Goal: Task Accomplishment & Management: Manage account settings

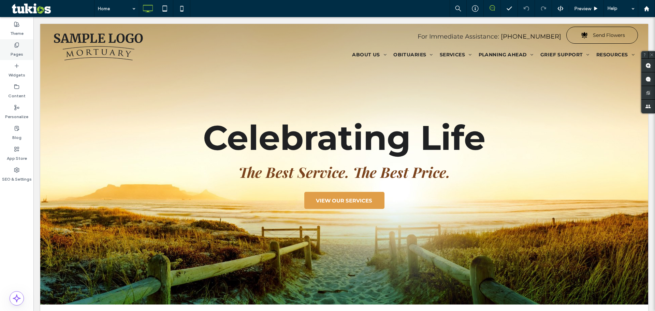
click at [21, 48] on label "Pages" at bounding box center [17, 53] width 13 height 10
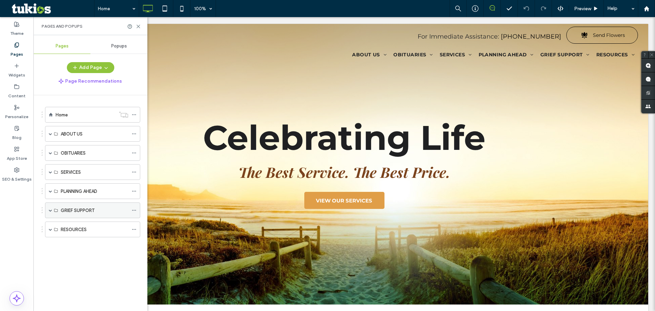
click at [50, 208] on span at bounding box center [50, 209] width 3 height 3
click at [20, 148] on div "App Store" at bounding box center [16, 153] width 33 height 21
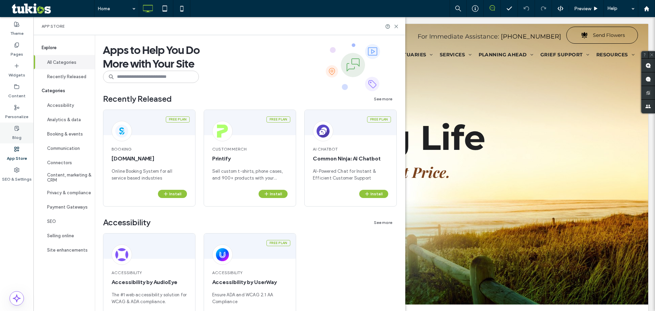
click at [17, 138] on label "Blog" at bounding box center [16, 136] width 9 height 10
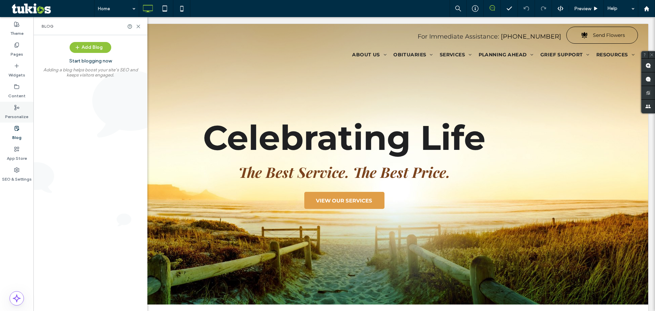
click at [17, 114] on label "Personalize" at bounding box center [16, 115] width 23 height 10
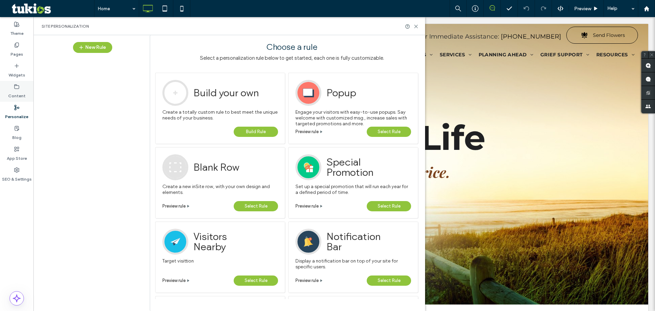
click at [16, 93] on label "Content" at bounding box center [16, 94] width 17 height 10
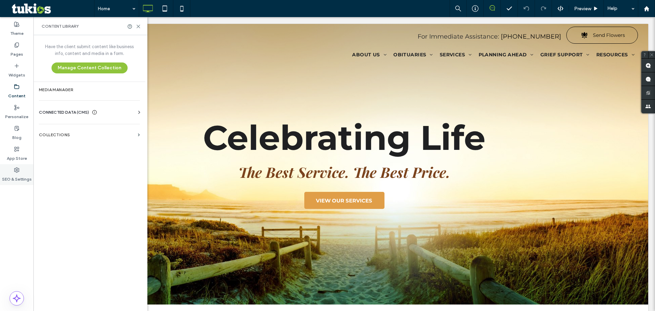
click at [21, 171] on div "SEO & Settings" at bounding box center [16, 174] width 33 height 21
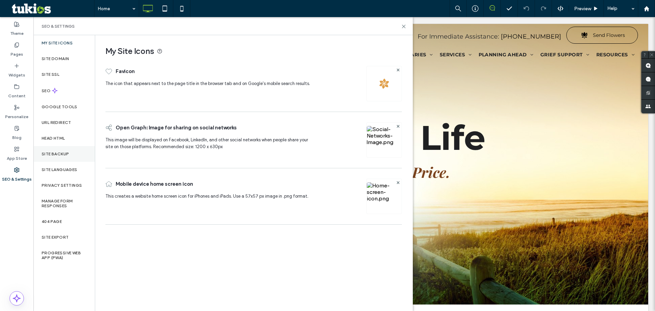
click at [58, 153] on label "Site Backup" at bounding box center [55, 153] width 27 height 5
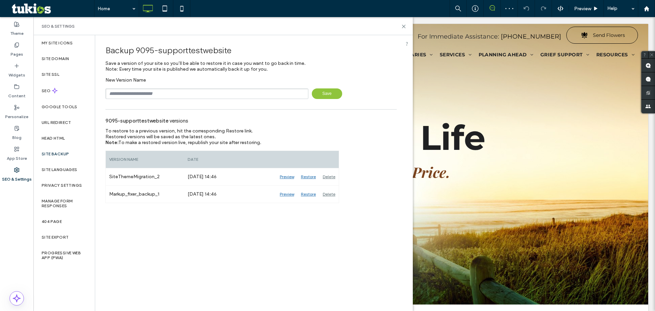
click at [263, 135] on div "To restore to a previous version, hit the corresponding Restore link. Restored …" at bounding box center [210, 136] width 210 height 17
click at [401, 28] on icon at bounding box center [403, 26] width 5 height 5
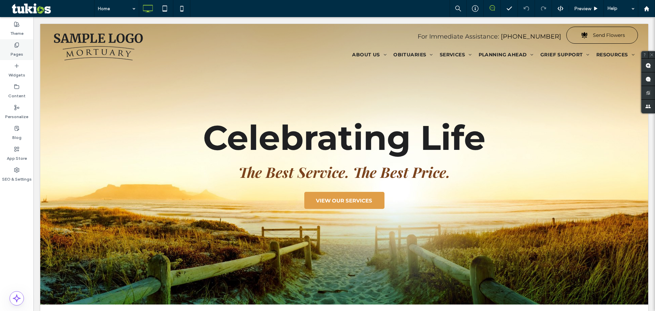
click at [9, 57] on div "Pages" at bounding box center [16, 49] width 33 height 21
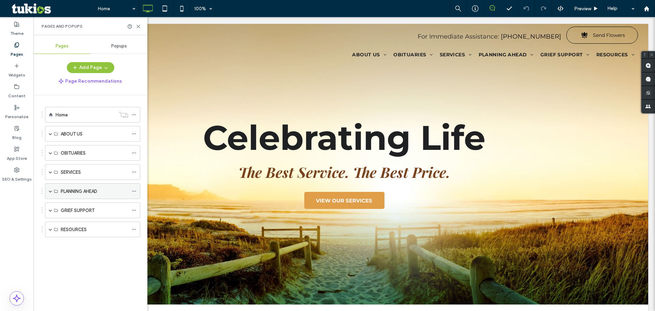
click at [66, 189] on label "PLANNING AHEAD" at bounding box center [79, 191] width 36 height 12
click at [49, 193] on span at bounding box center [50, 190] width 3 height 15
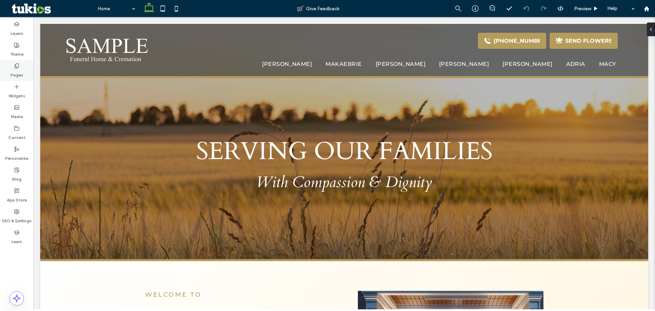
click at [18, 72] on label "Pages" at bounding box center [17, 74] width 13 height 10
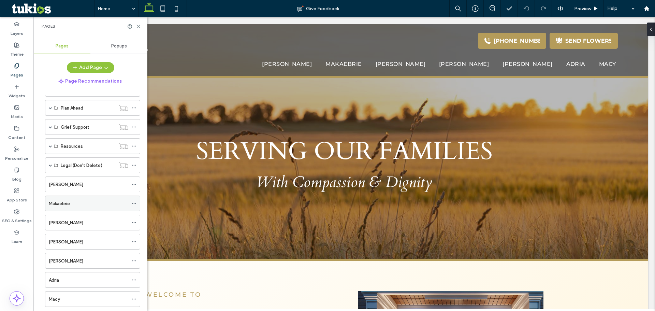
scroll to position [100, 0]
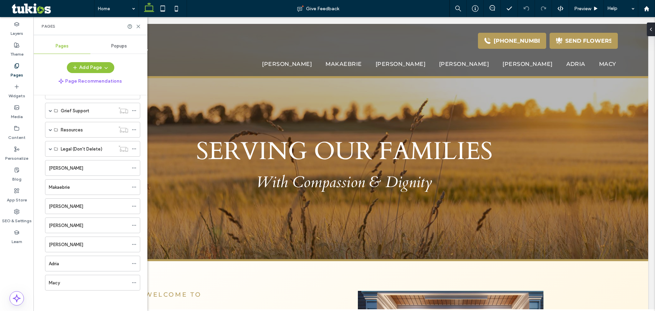
click at [74, 280] on div "Macy" at bounding box center [88, 282] width 79 height 7
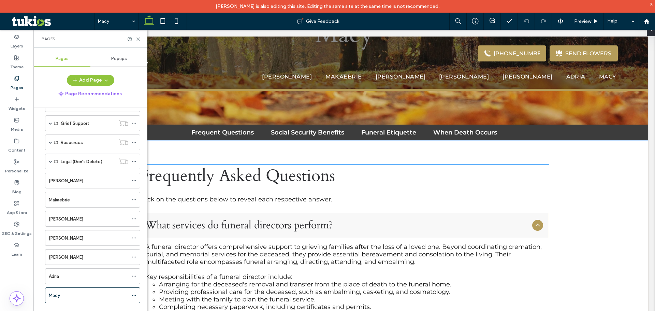
scroll to position [170, 0]
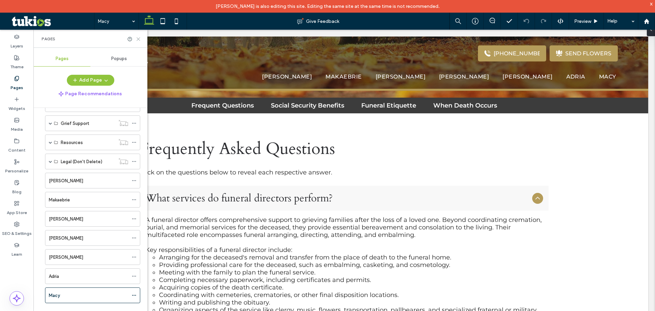
click at [138, 40] on icon at bounding box center [138, 38] width 5 height 5
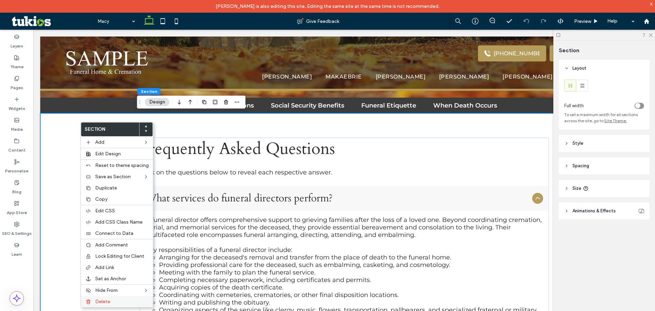
click at [103, 301] on span "Delete" at bounding box center [102, 301] width 15 height 6
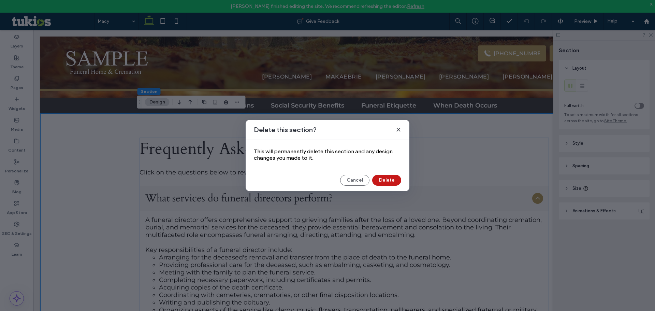
click at [385, 181] on button "Delete" at bounding box center [386, 180] width 29 height 11
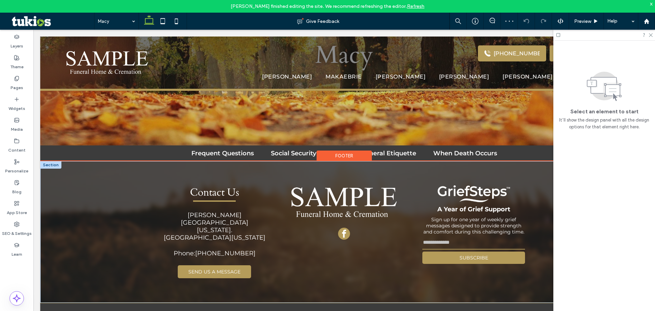
scroll to position [123, 0]
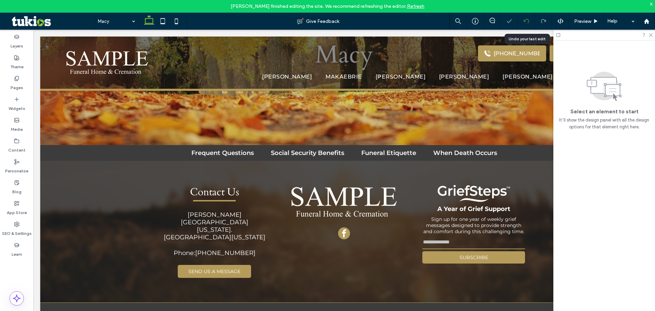
click at [524, 21] on use at bounding box center [525, 21] width 5 height 4
click at [650, 37] on div at bounding box center [604, 35] width 102 height 11
click at [650, 35] on icon at bounding box center [650, 34] width 4 height 4
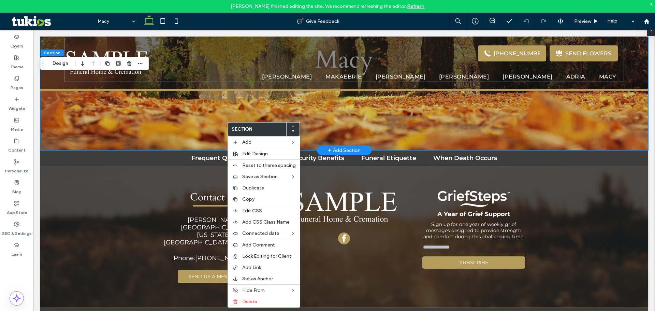
type input "***"
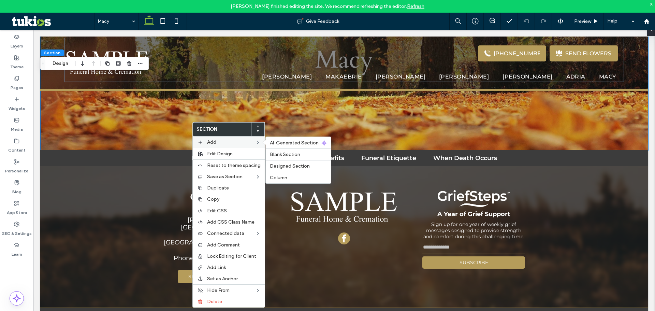
click at [210, 146] on div "Add AI-Generated Section Blank Section Designed Section Column" at bounding box center [229, 141] width 72 height 11
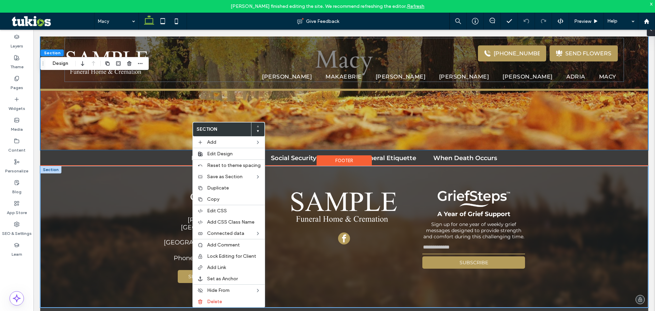
click at [166, 169] on div "Contact Us [PERSON_NAME][GEOGRAPHIC_DATA][US_STATE]. [GEOGRAPHIC_DATA], [US_STA…" at bounding box center [343, 237] width 409 height 142
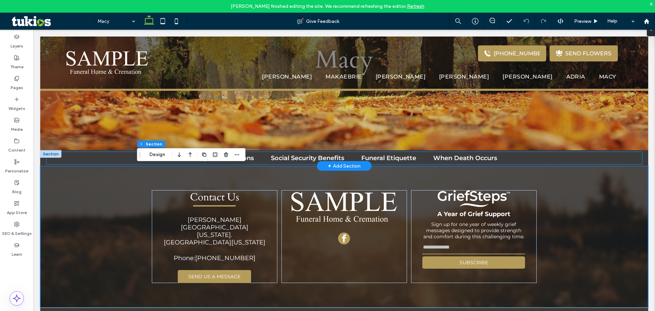
click at [114, 156] on div "Frequent Questions Social Security Benefits Funeral Etiquette When Death Occurs" at bounding box center [343, 158] width 595 height 12
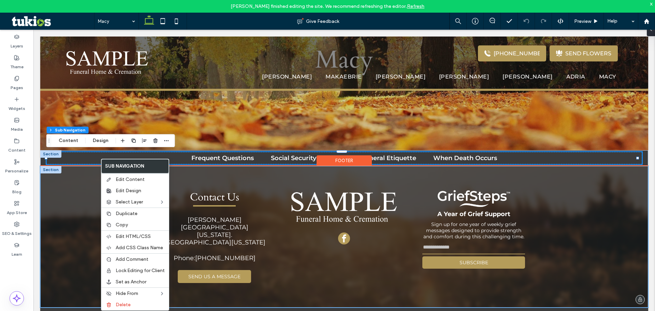
click at [87, 183] on div "Contact Us [PERSON_NAME][GEOGRAPHIC_DATA][US_STATE]. [GEOGRAPHIC_DATA], [US_STA…" at bounding box center [344, 237] width 608 height 142
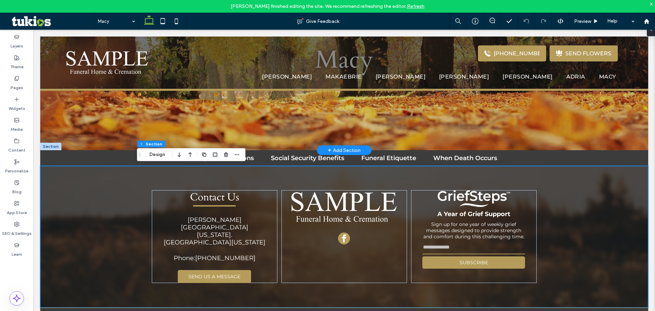
click at [324, 148] on div "+ Add Section" at bounding box center [344, 150] width 55 height 10
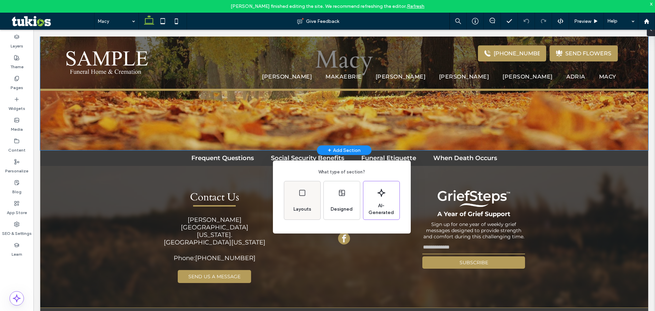
click at [307, 200] on div "Layouts" at bounding box center [302, 200] width 36 height 38
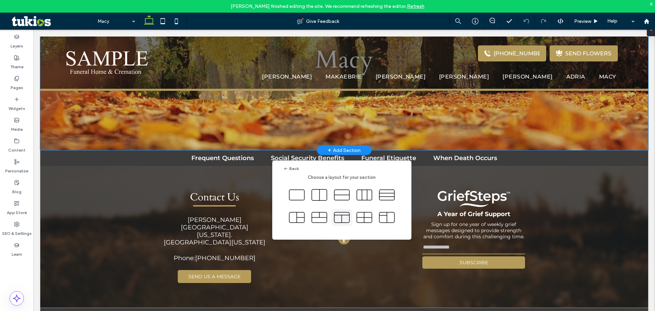
click at [336, 215] on use at bounding box center [341, 217] width 15 height 11
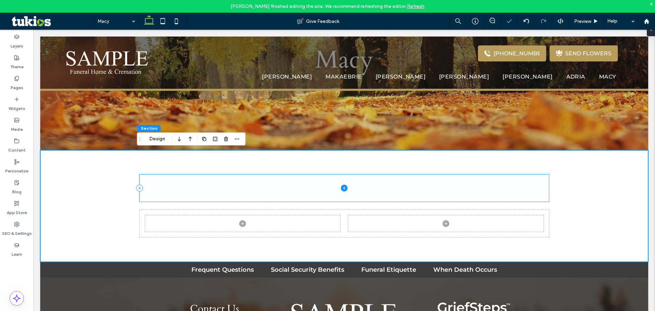
click at [341, 190] on icon at bounding box center [344, 187] width 7 height 7
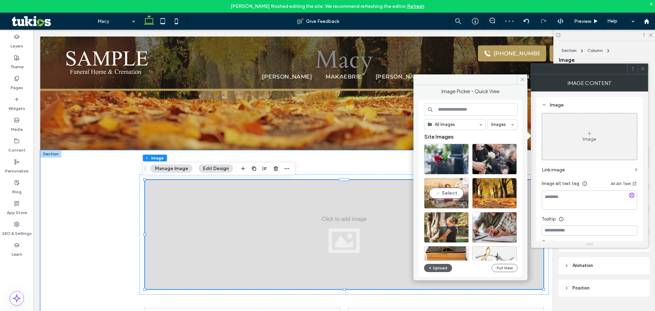
click at [450, 190] on div "Select" at bounding box center [446, 193] width 45 height 31
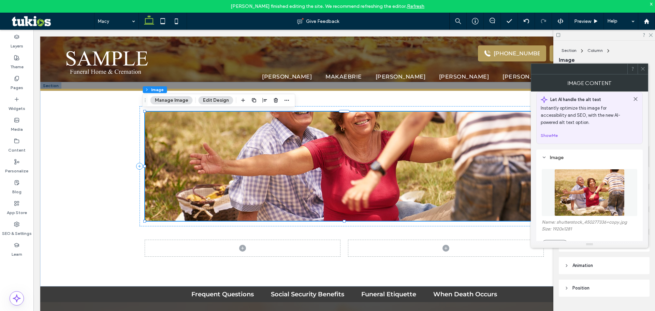
scroll to position [0, 0]
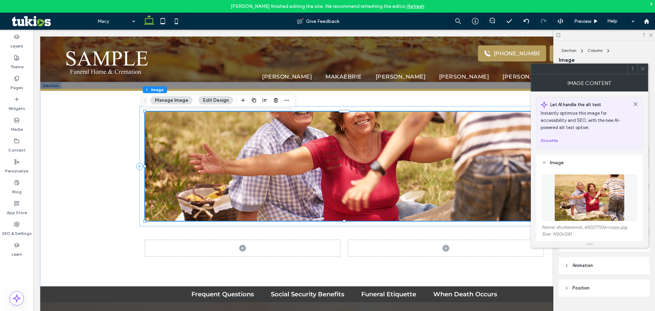
click at [642, 70] on icon at bounding box center [642, 68] width 5 height 5
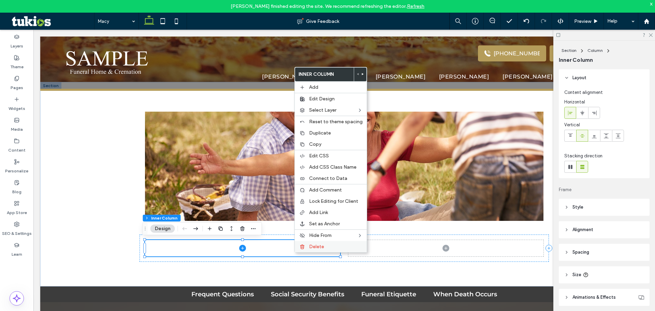
click at [305, 245] on div at bounding box center [302, 246] width 7 height 5
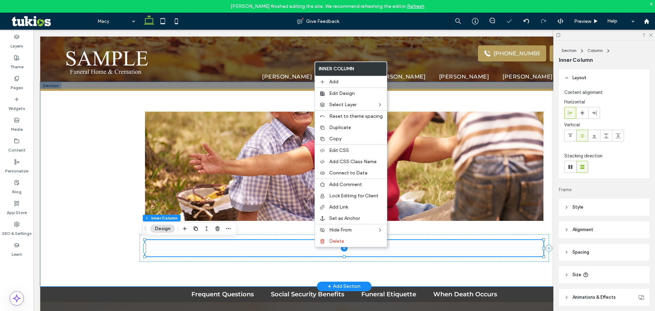
click at [324, 248] on span at bounding box center [344, 248] width 398 height 16
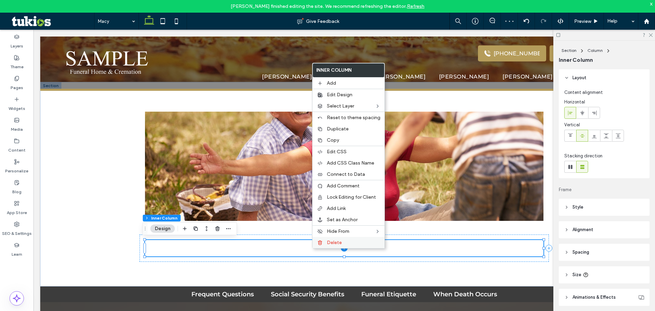
click at [324, 241] on div "Delete" at bounding box center [348, 242] width 72 height 11
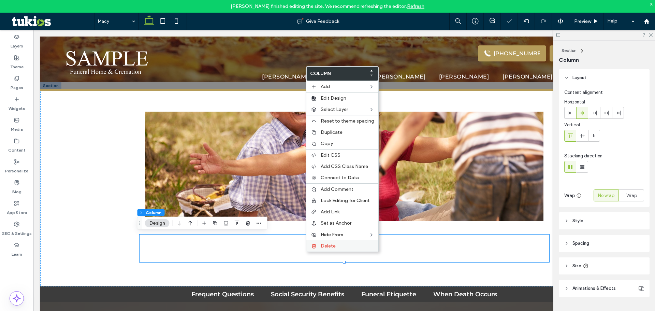
click at [322, 243] on span "Delete" at bounding box center [328, 246] width 15 height 6
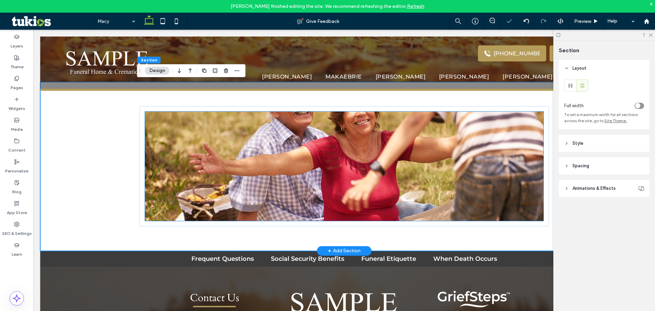
click at [279, 176] on img at bounding box center [344, 165] width 398 height 109
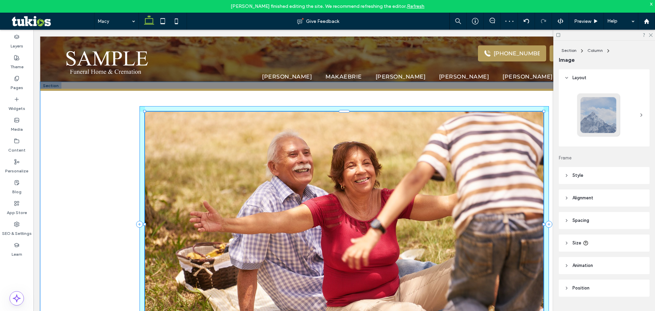
drag, startPoint x: 341, startPoint y: 221, endPoint x: 347, endPoint y: 279, distance: 58.3
click at [347, 279] on div "100% , 660px" at bounding box center [343, 224] width 409 height 285
type input "***"
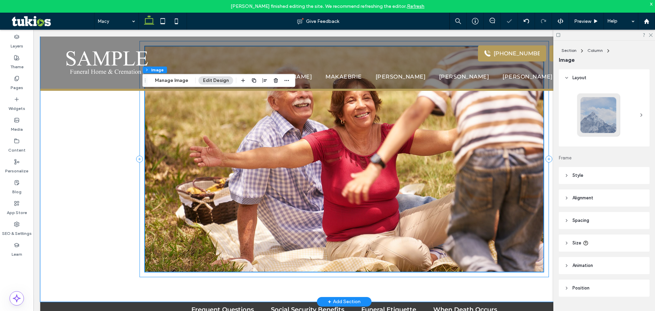
scroll to position [254, 0]
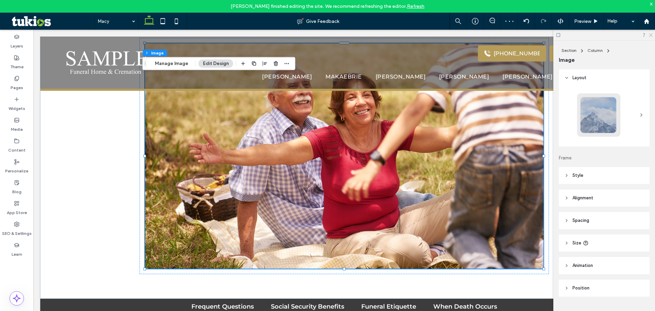
click at [651, 35] on use at bounding box center [651, 35] width 4 height 4
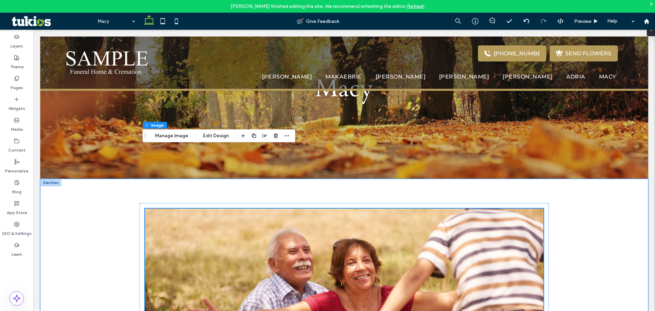
scroll to position [84, 0]
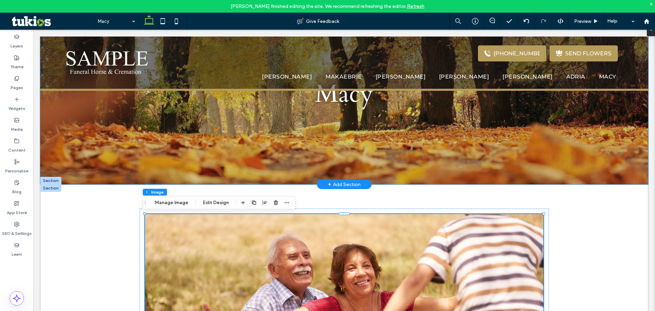
click at [131, 152] on div "Macy" at bounding box center [344, 69] width 608 height 232
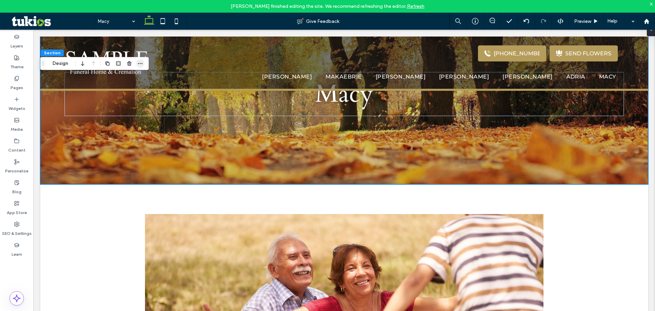
click at [143, 63] on span "button" at bounding box center [140, 63] width 8 height 8
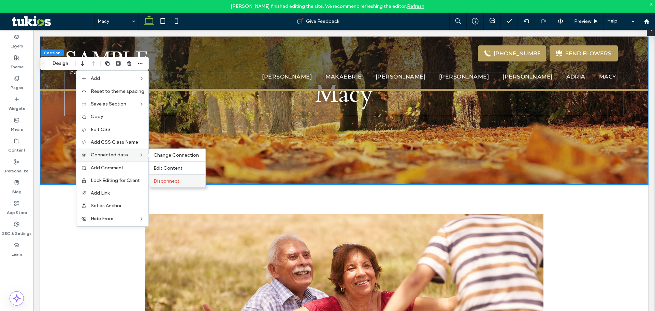
click at [165, 181] on span "Disconnect" at bounding box center [166, 181] width 26 height 6
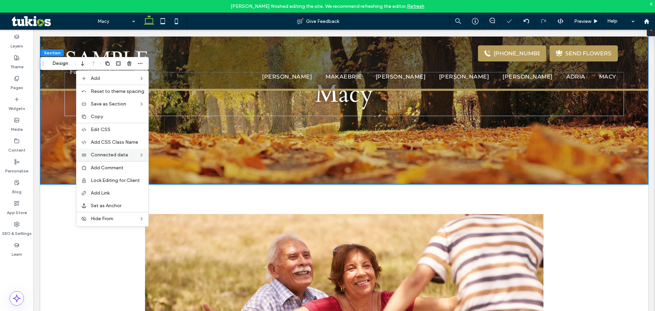
type input "***"
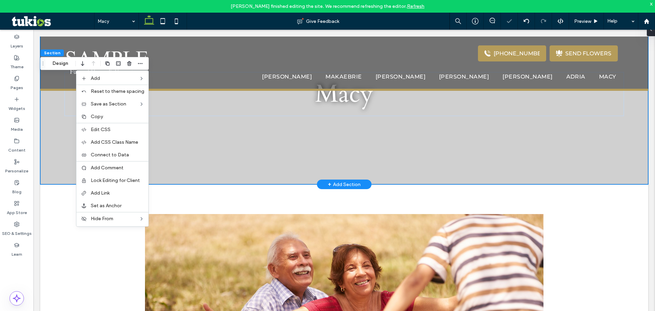
click at [264, 142] on div "Macy" at bounding box center [344, 69] width 608 height 232
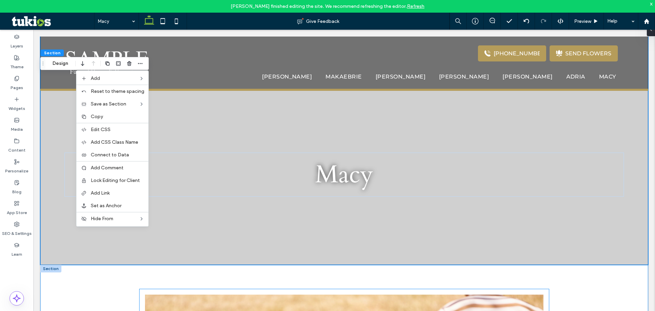
scroll to position [0, 0]
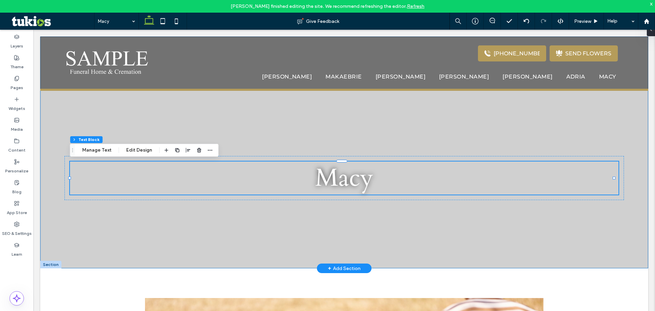
click at [216, 130] on div "Macy" at bounding box center [344, 152] width 608 height 232
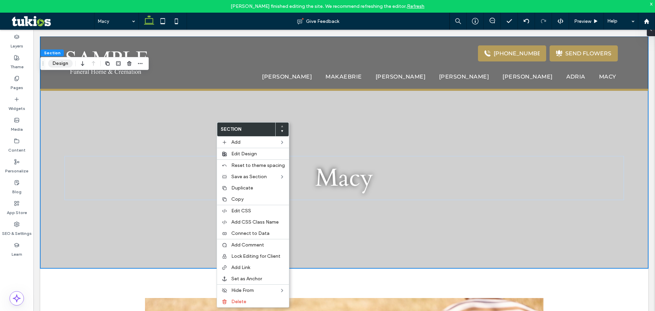
click at [59, 61] on button "Design" at bounding box center [60, 63] width 25 height 8
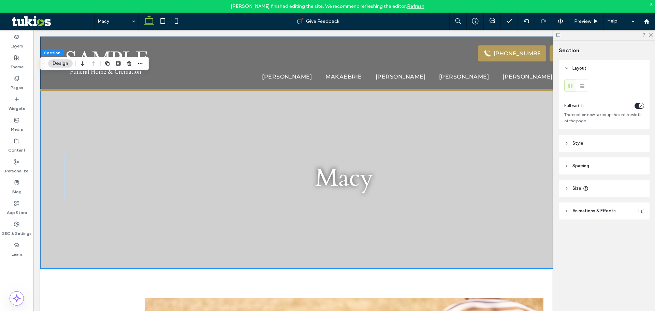
click at [594, 212] on span "Animations & Effects" at bounding box center [593, 210] width 43 height 7
click at [595, 148] on header "Style" at bounding box center [604, 143] width 91 height 17
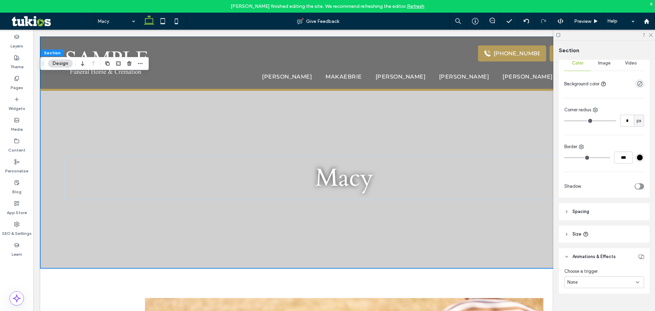
click at [576, 217] on header "Spacing" at bounding box center [604, 211] width 91 height 17
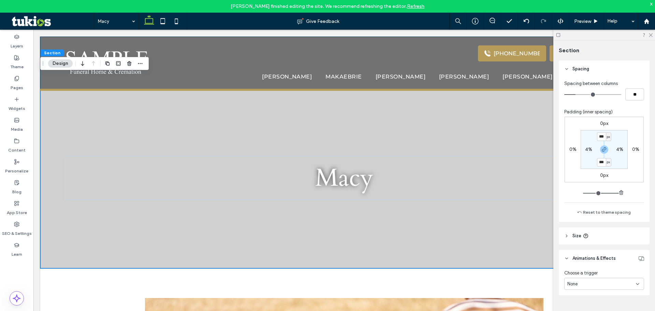
scroll to position [243, 0]
click at [588, 232] on icon at bounding box center [585, 233] width 5 height 5
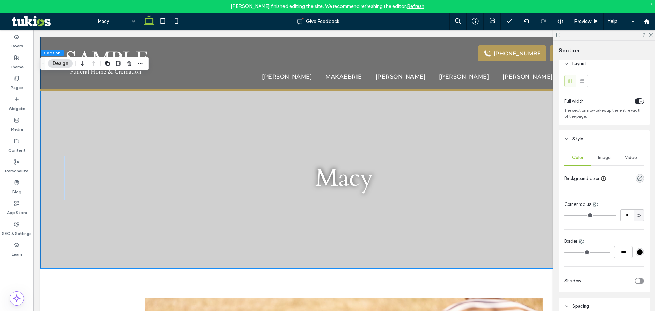
scroll to position [0, 0]
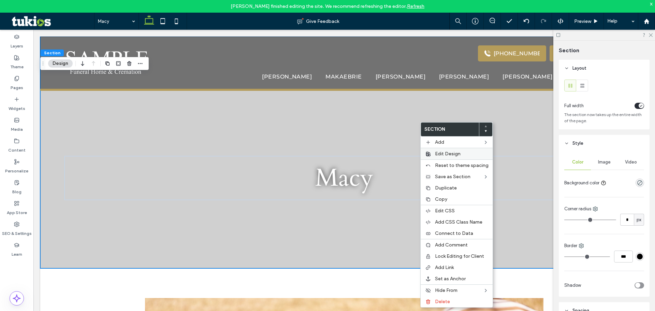
click at [451, 156] on span "Edit Design" at bounding box center [448, 154] width 26 height 6
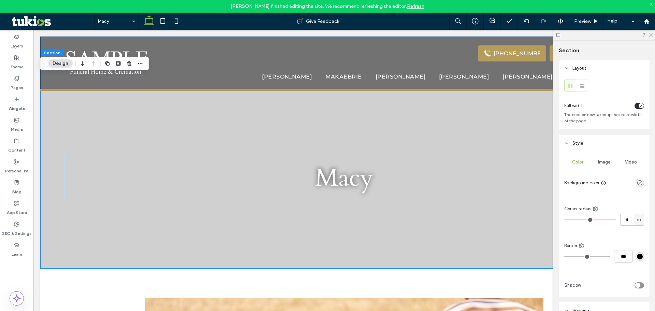
click at [650, 36] on use at bounding box center [651, 35] width 4 height 4
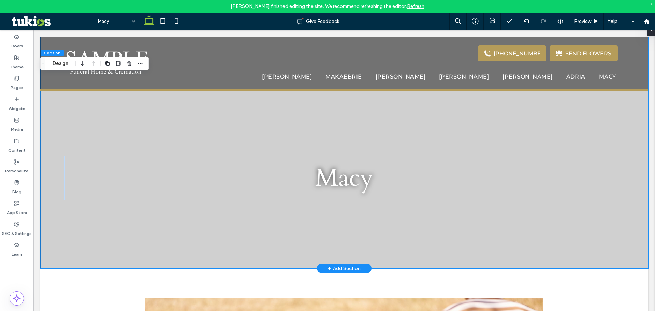
click at [246, 146] on div "Macy" at bounding box center [344, 152] width 608 height 232
click at [63, 65] on button "Design" at bounding box center [60, 63] width 25 height 8
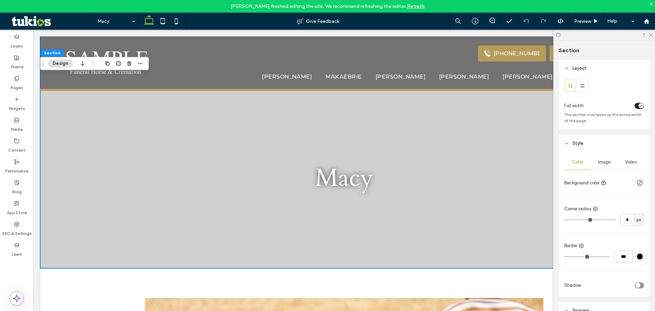
click at [608, 165] on div "Image" at bounding box center [604, 161] width 27 height 15
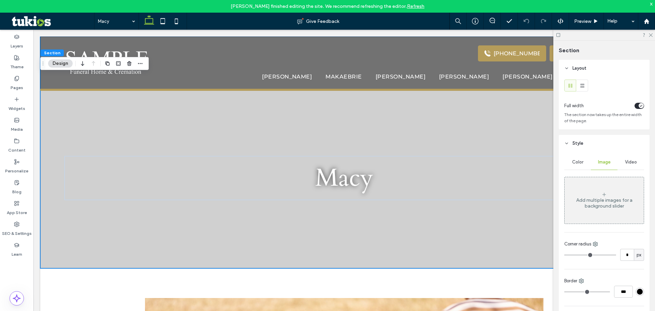
click at [601, 193] on icon at bounding box center [603, 194] width 5 height 5
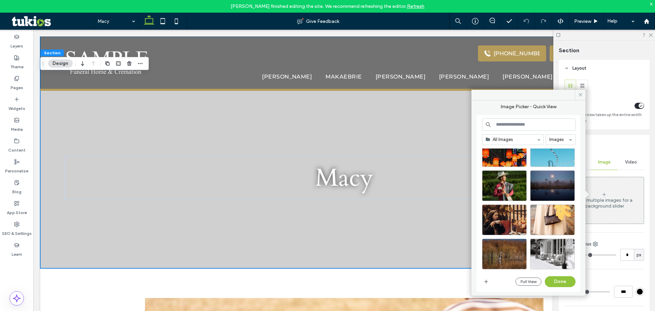
scroll to position [1400, 0]
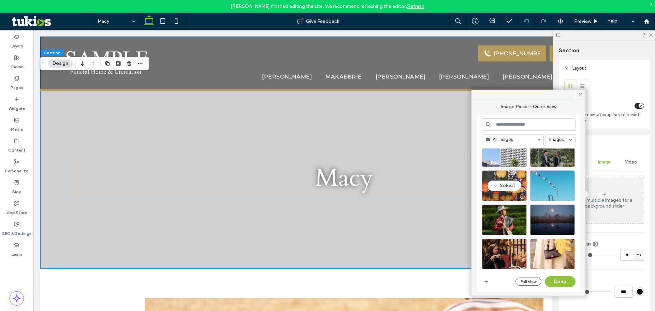
click at [504, 184] on div "Select" at bounding box center [504, 185] width 45 height 31
click at [510, 183] on div at bounding box center [504, 185] width 45 height 31
click at [508, 187] on div "Select" at bounding box center [504, 185] width 45 height 31
click at [552, 283] on button "Done" at bounding box center [560, 281] width 31 height 11
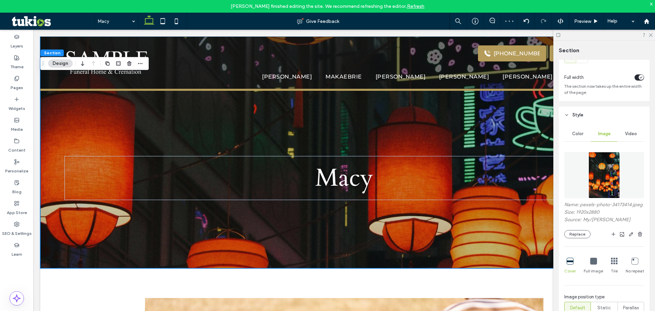
scroll to position [68, 0]
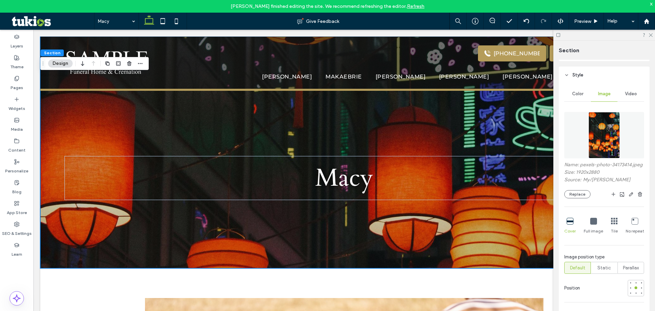
click at [611, 224] on icon at bounding box center [614, 221] width 7 height 7
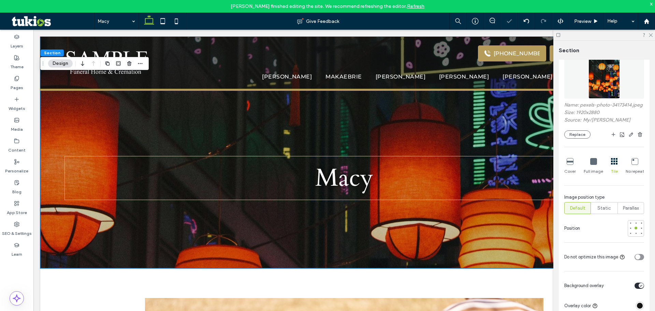
scroll to position [136, 0]
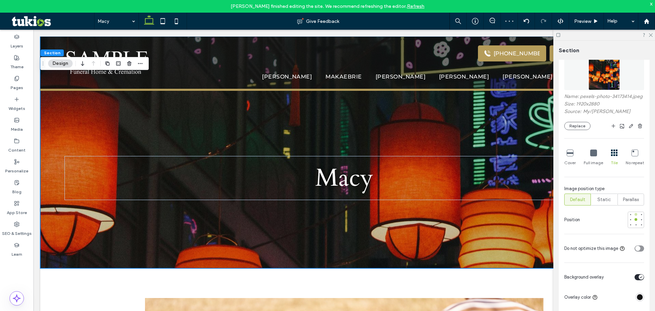
click at [633, 217] on div at bounding box center [635, 214] width 5 height 5
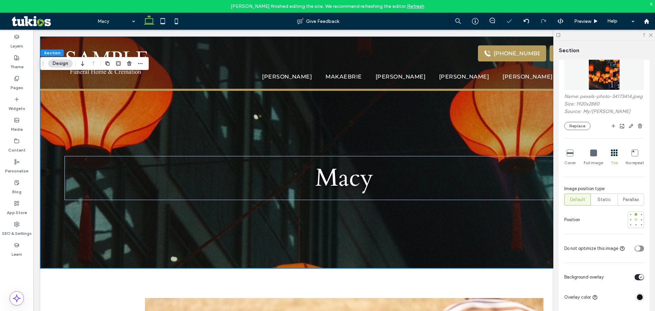
click at [634, 222] on div at bounding box center [635, 219] width 5 height 5
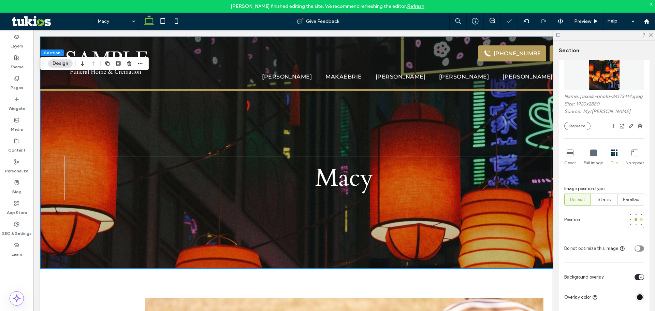
click at [640, 221] on div at bounding box center [641, 219] width 3 height 3
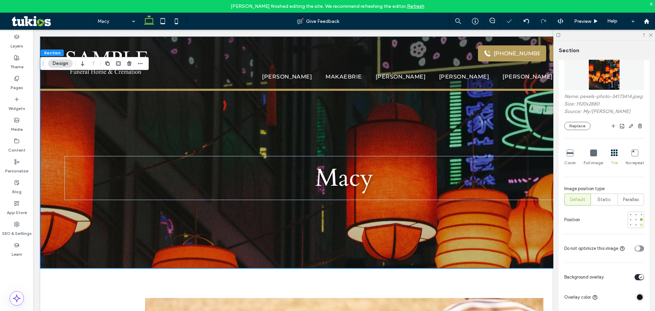
click at [640, 226] on div at bounding box center [641, 224] width 3 height 3
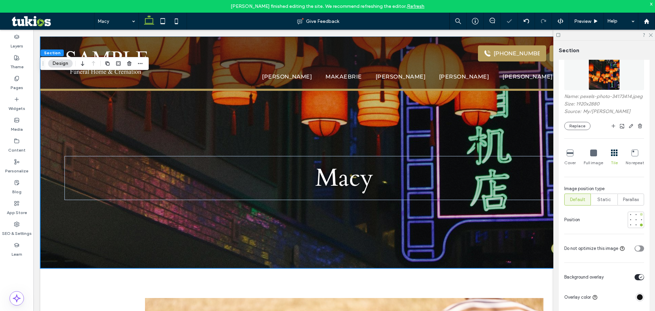
click at [639, 217] on div at bounding box center [641, 214] width 5 height 5
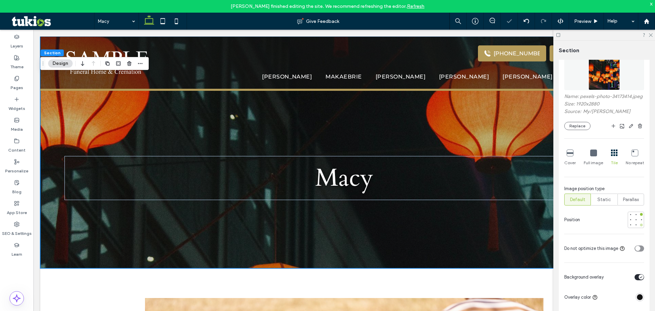
click at [639, 227] on div at bounding box center [641, 224] width 5 height 5
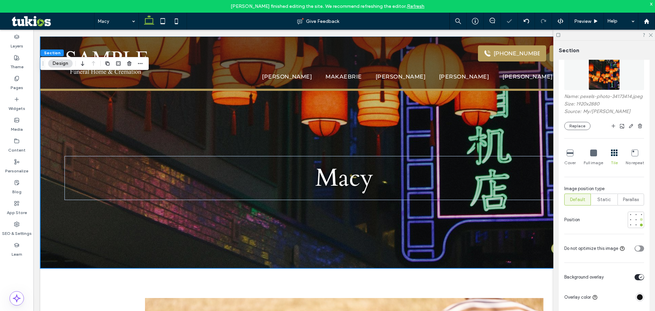
click at [639, 222] on div at bounding box center [641, 219] width 5 height 5
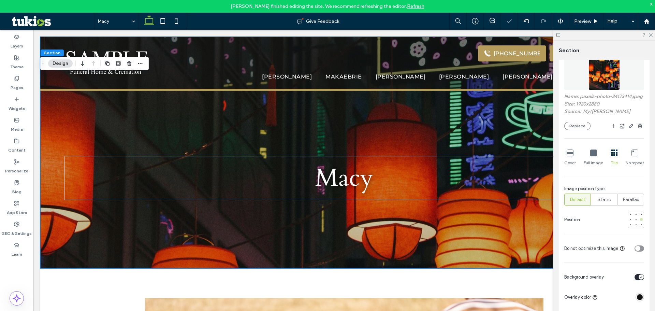
click at [639, 222] on div at bounding box center [641, 219] width 5 height 5
type input "***"
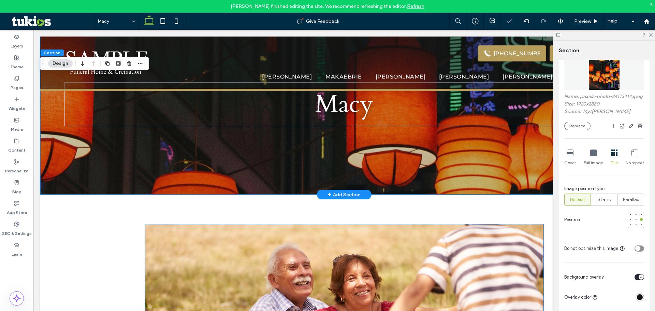
scroll to position [0, 0]
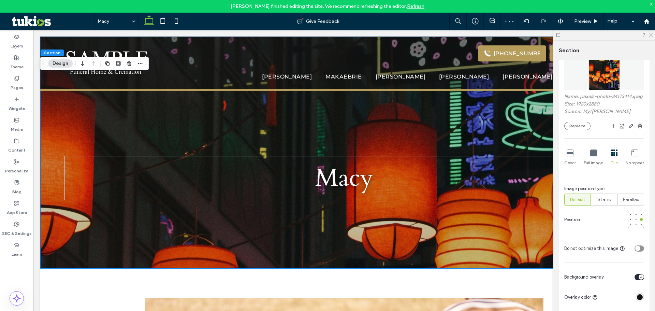
click at [651, 33] on icon at bounding box center [650, 34] width 4 height 4
